Goal: Find specific page/section: Find specific page/section

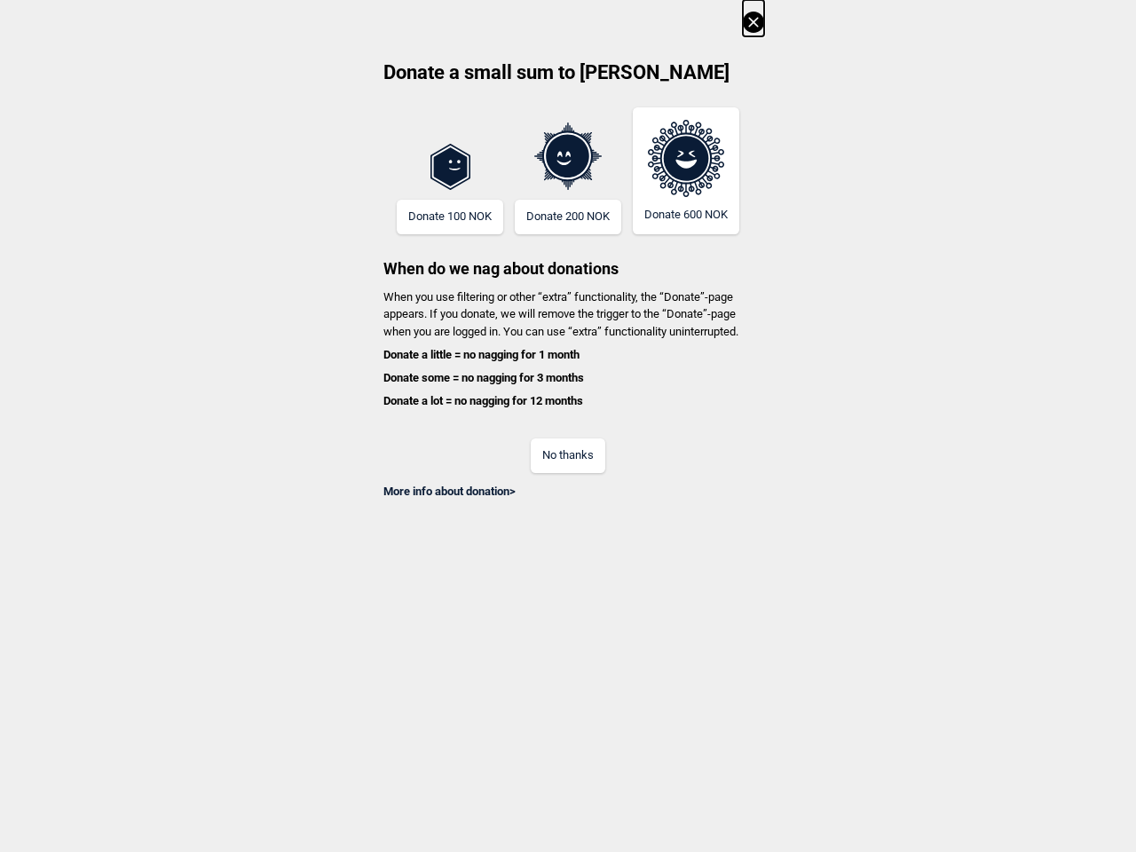
click at [568, 426] on div "No thanks" at bounding box center [568, 444] width 392 height 58
click at [753, 18] on icon at bounding box center [753, 22] width 21 height 21
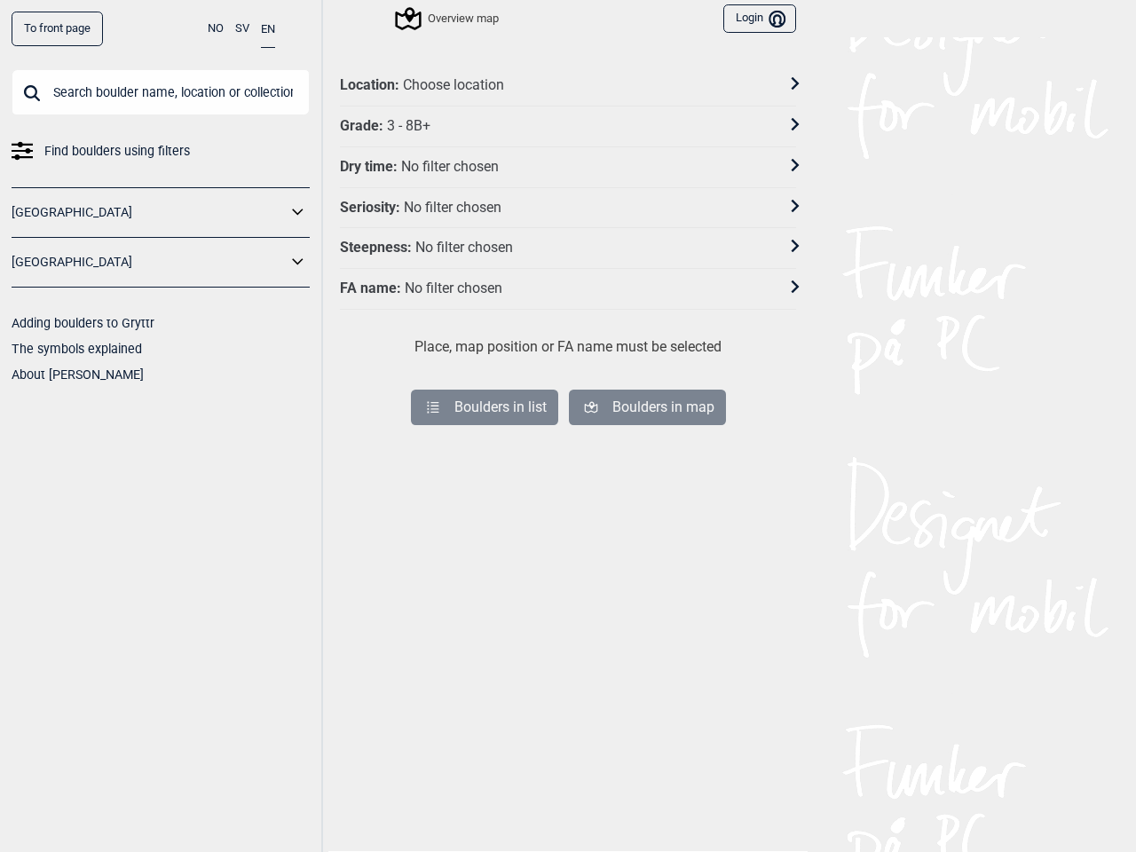
click at [450, 171] on div "No filter chosen" at bounding box center [450, 167] width 98 height 19
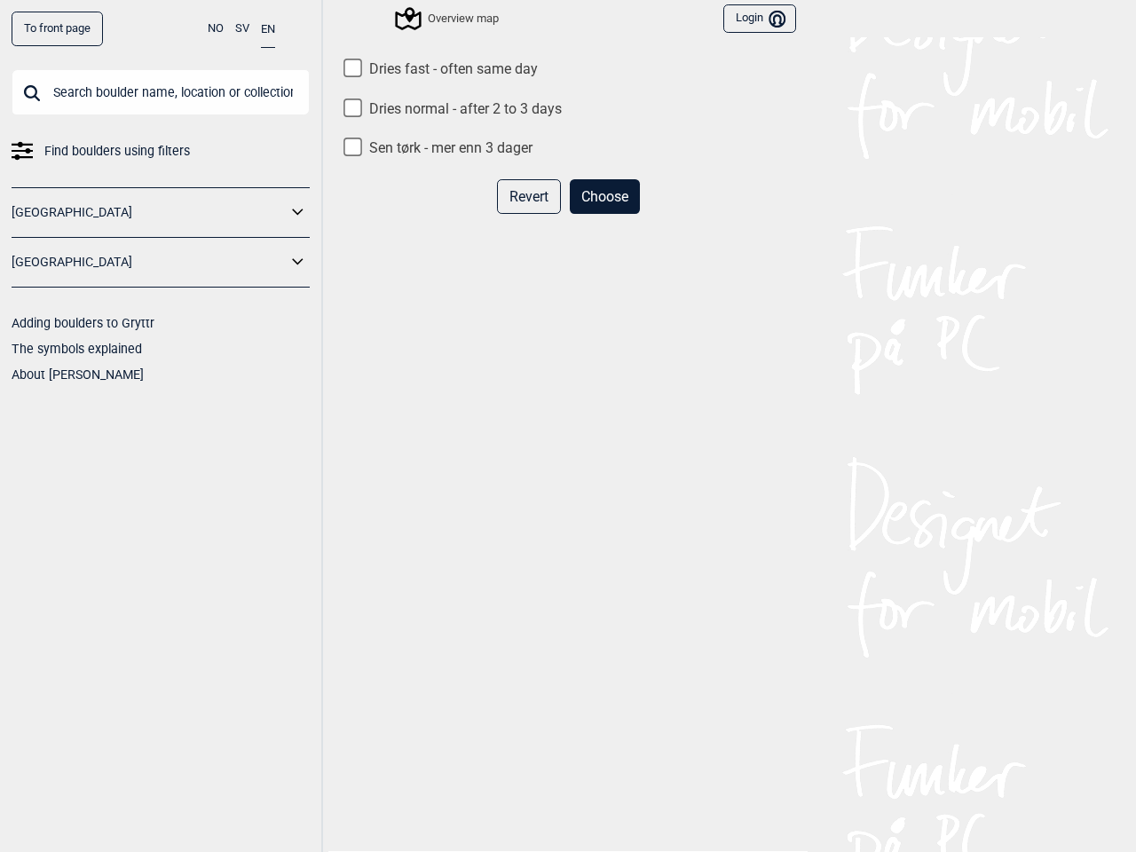
click at [450, 216] on div "Revert Choose" at bounding box center [568, 203] width 456 height 49
click at [568, 161] on div "Dries fast - often same day Dries normal - after 2 to 3 days Sen tørk - mer enn…" at bounding box center [568, 466] width 456 height 812
click at [568, 216] on div "Revert Choose" at bounding box center [568, 203] width 456 height 49
click at [686, 170] on div "Dries fast - often same day Dries normal - after 2 to 3 days Sen tørk - mer enn…" at bounding box center [568, 466] width 456 height 812
click at [568, 355] on div "Dries fast - often same day Dries normal - after 2 to 3 days Sen tørk - mer enn…" at bounding box center [568, 466] width 456 height 812
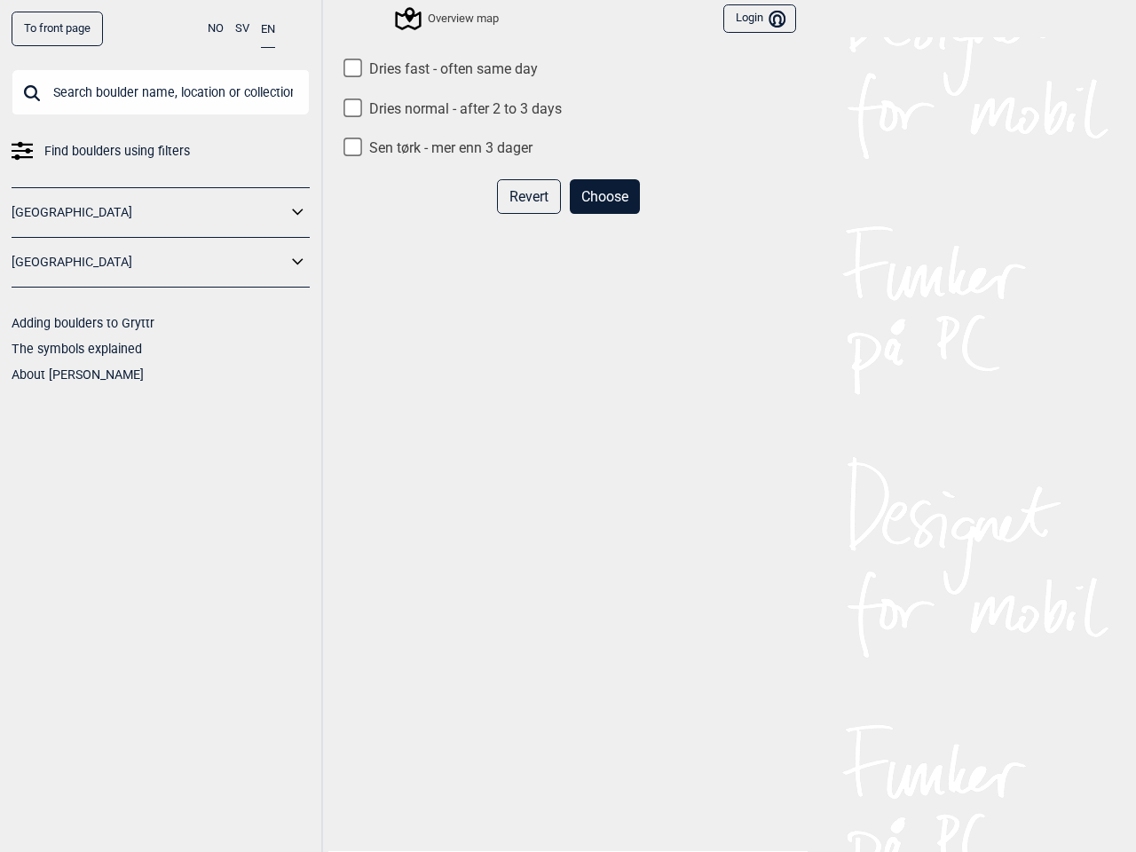
click at [568, 378] on div "Dries fast - often same day Dries normal - after 2 to 3 days Sen tørk - mer enn…" at bounding box center [568, 466] width 456 height 812
click at [568, 401] on div "Dries fast - often same day Dries normal - after 2 to 3 days Sen tørk - mer enn…" at bounding box center [568, 466] width 456 height 812
